Goal: Find contact information: Find contact information

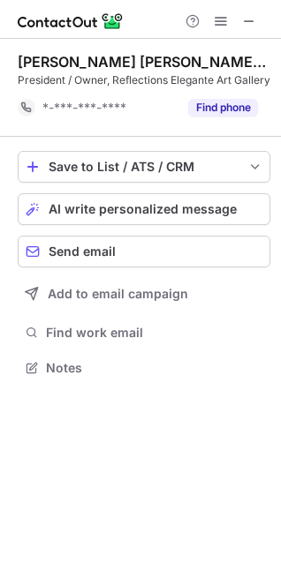
scroll to position [371, 281]
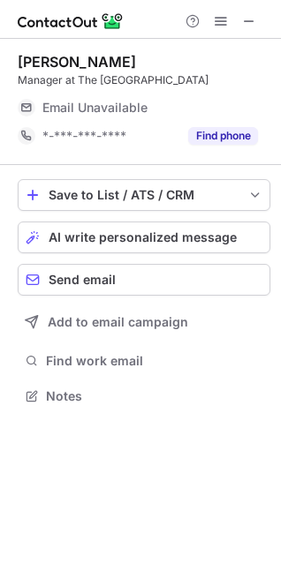
scroll to position [384, 281]
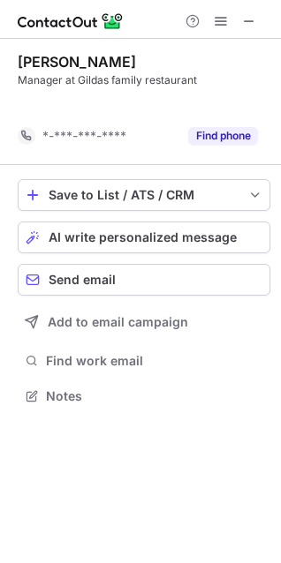
scroll to position [356, 281]
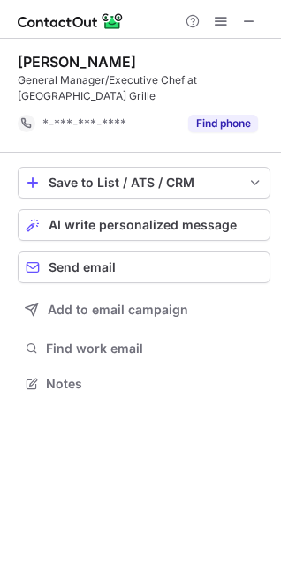
scroll to position [371, 281]
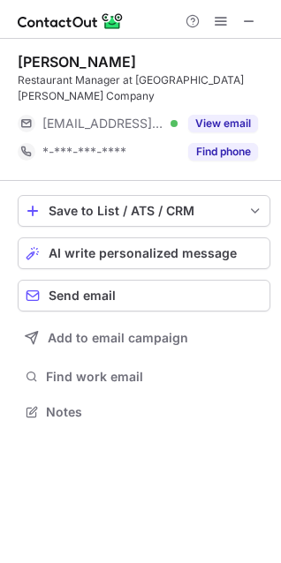
scroll to position [400, 281]
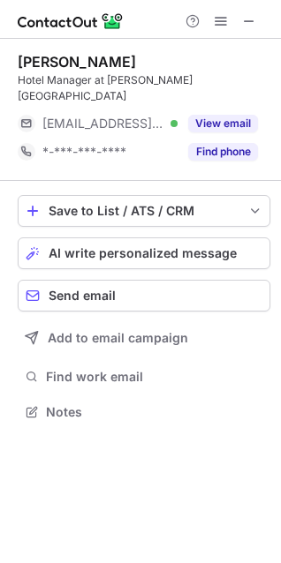
scroll to position [384, 281]
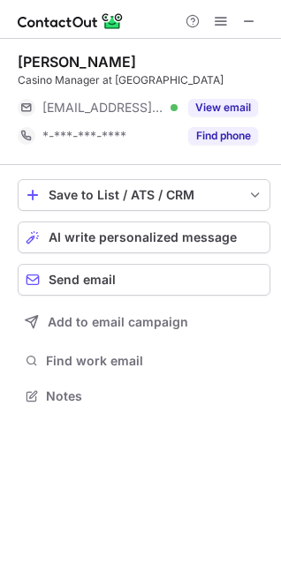
scroll to position [384, 281]
click at [205, 86] on div "Casino Manager at [GEOGRAPHIC_DATA]" at bounding box center [144, 80] width 252 height 16
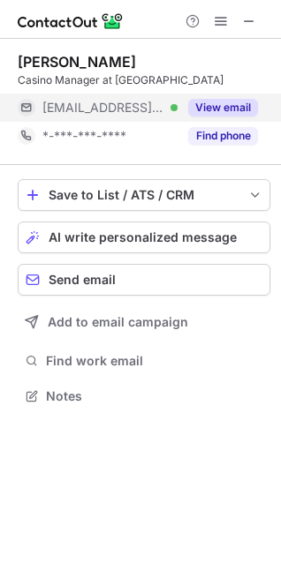
click at [211, 97] on div "View email" at bounding box center [217, 108] width 80 height 28
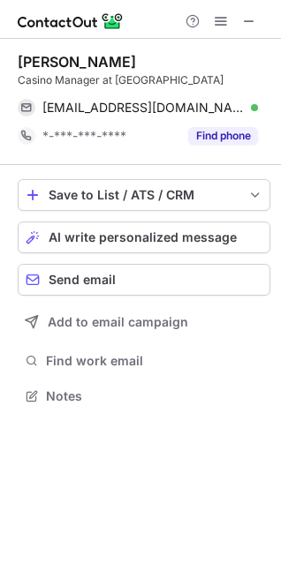
click at [258, 106] on div "[EMAIL_ADDRESS][DOMAIN_NAME] Verified Send email Copy" at bounding box center [144, 108] width 252 height 28
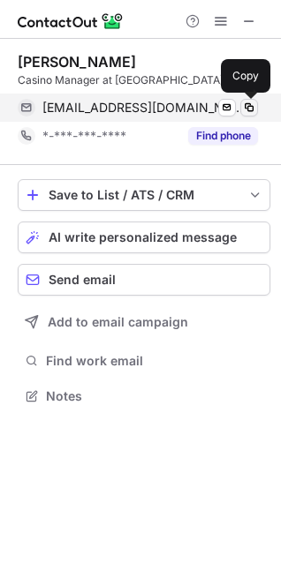
click at [250, 106] on span at bounding box center [249, 108] width 14 height 14
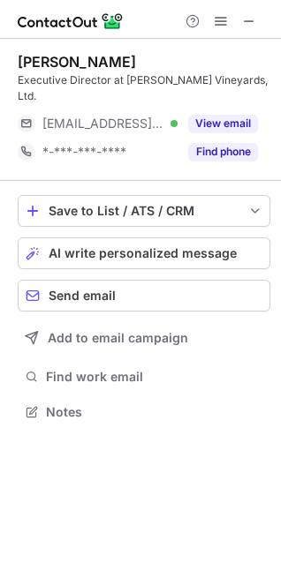
scroll to position [384, 281]
